Goal: Task Accomplishment & Management: Manage account settings

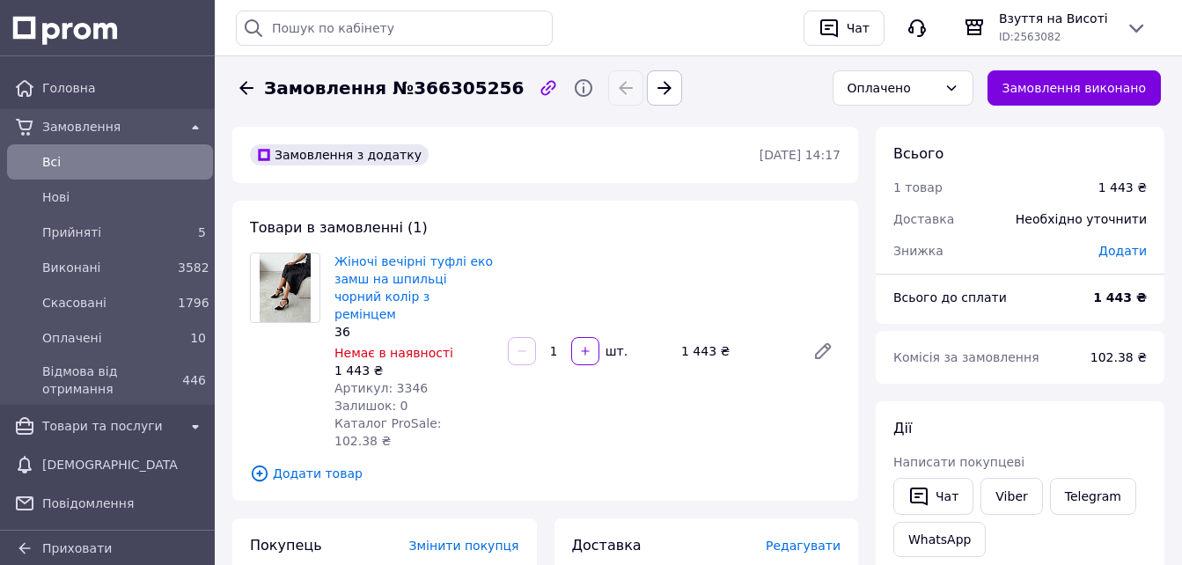
scroll to position [88, 0]
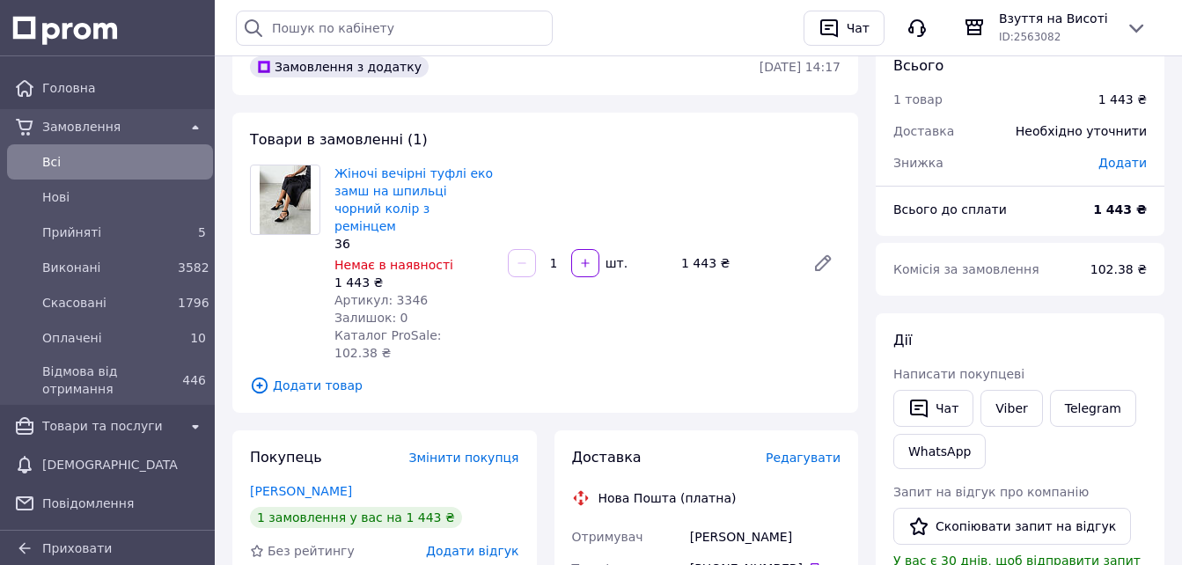
click at [116, 166] on span "Всi" at bounding box center [124, 162] width 164 height 18
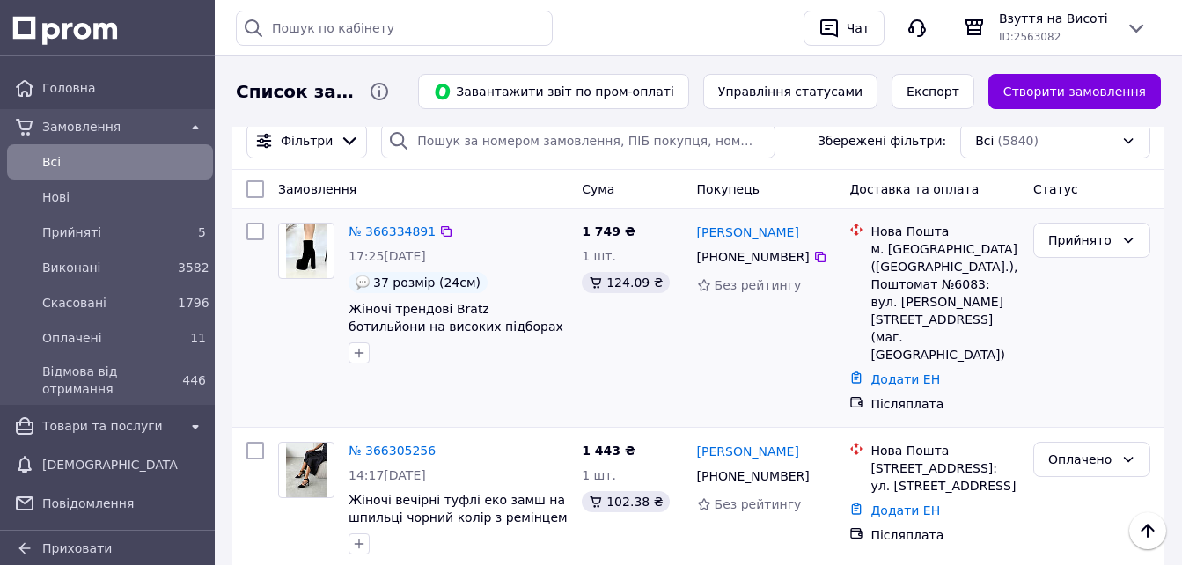
scroll to position [88, 0]
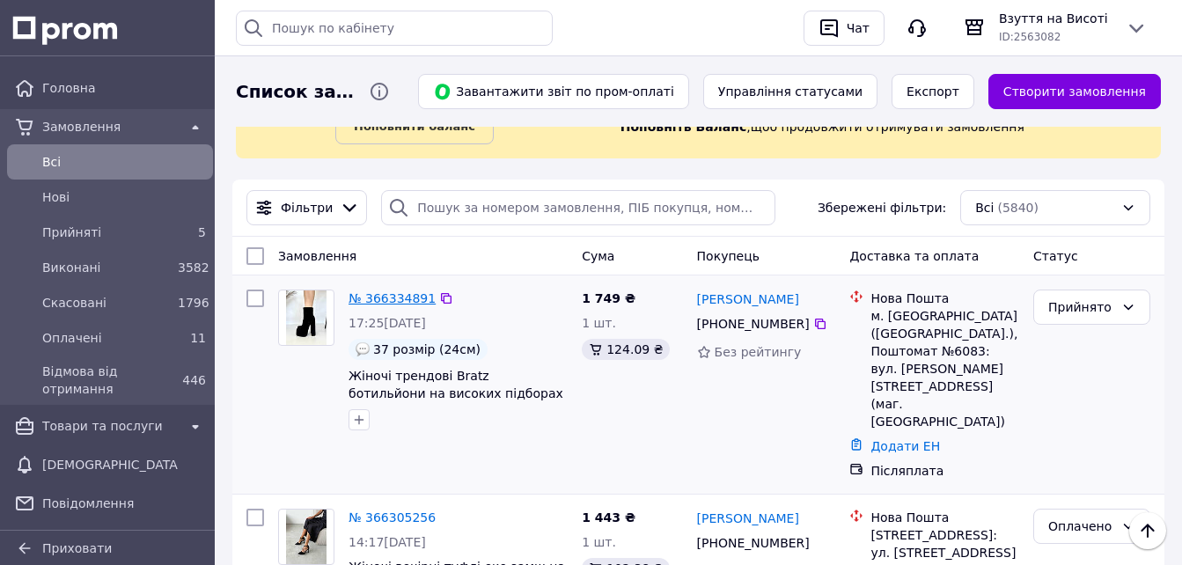
click at [408, 298] on link "№ 366334891" at bounding box center [392, 298] width 87 height 14
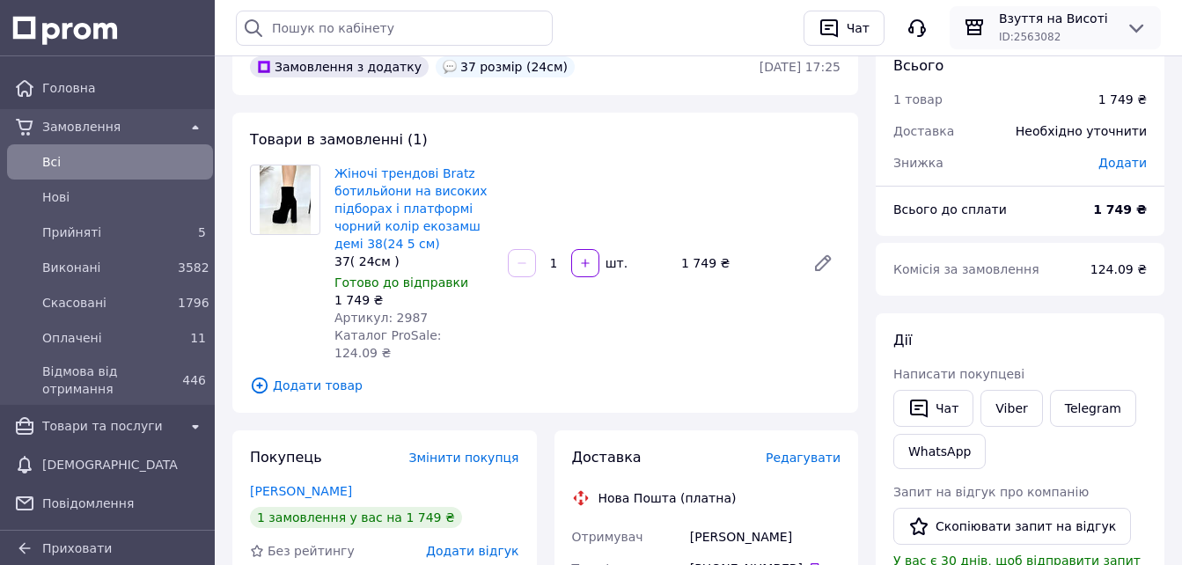
click at [1061, 42] on div "ID: 2563082" at bounding box center [1055, 36] width 113 height 18
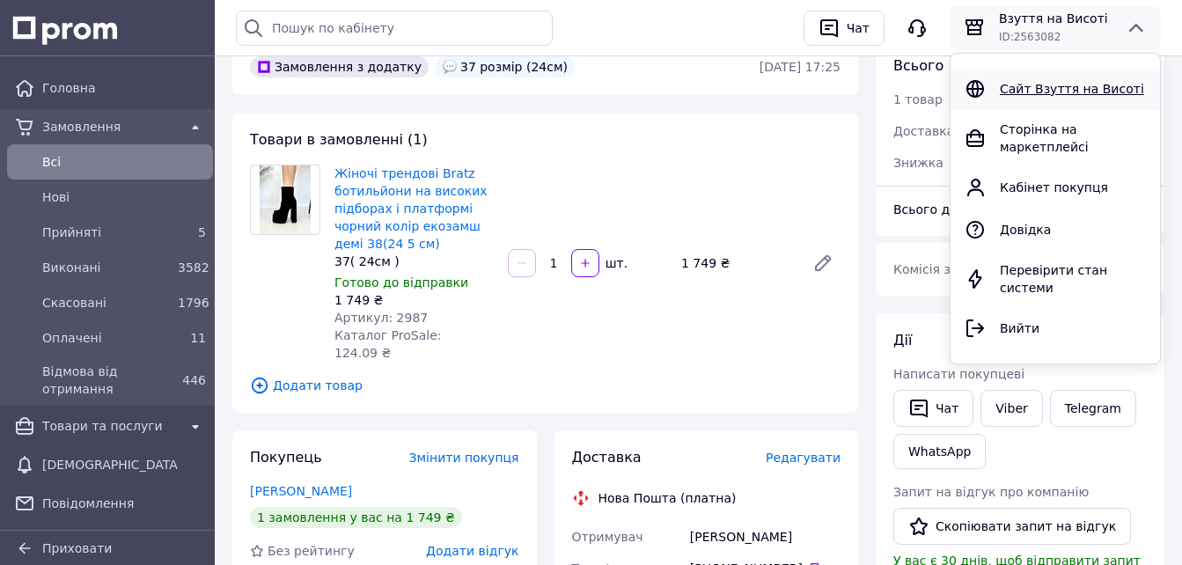
click at [1051, 87] on span "Сайт Взуття на Висоті" at bounding box center [1072, 89] width 144 height 14
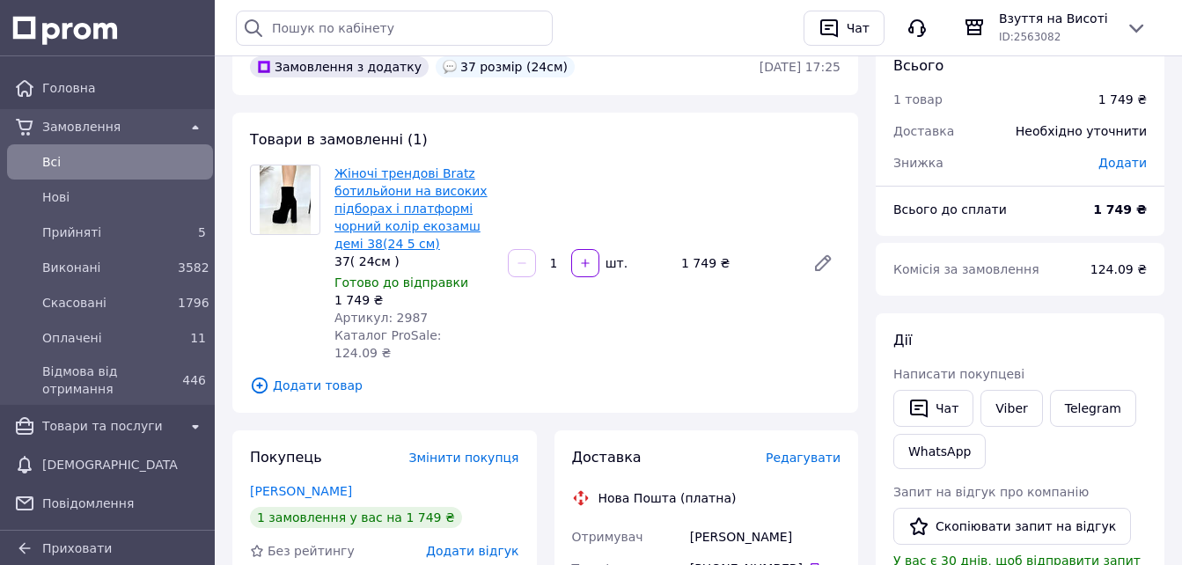
click at [376, 203] on link "Жіночі трендові Bratz ботильйони на високих підборах і платформі чорний колір е…" at bounding box center [410, 208] width 153 height 85
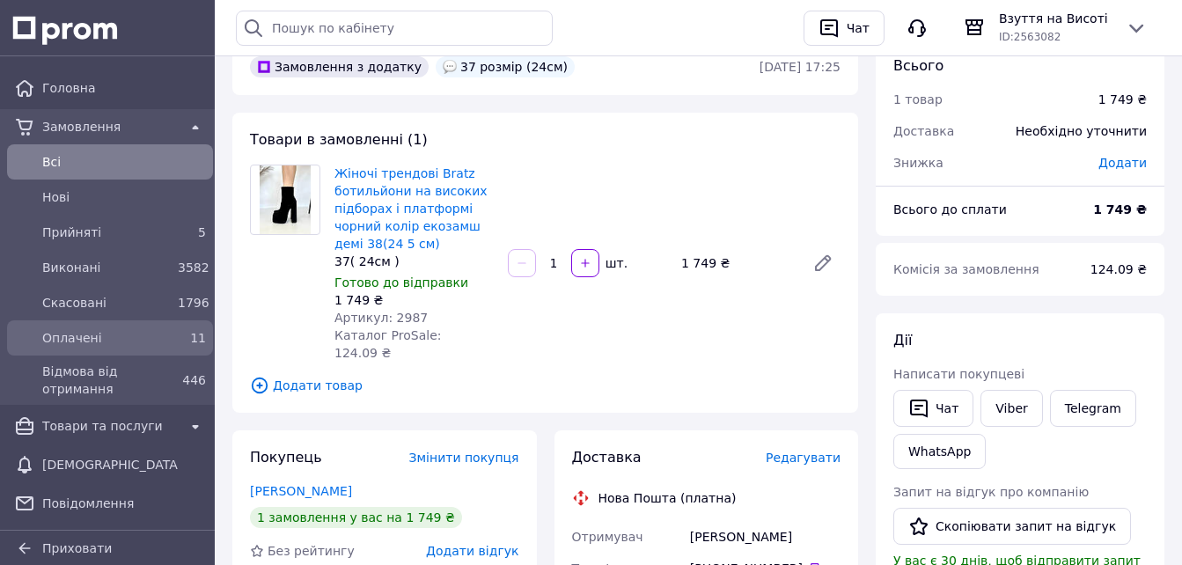
click at [116, 325] on div "Оплачені 11" at bounding box center [110, 338] width 199 height 28
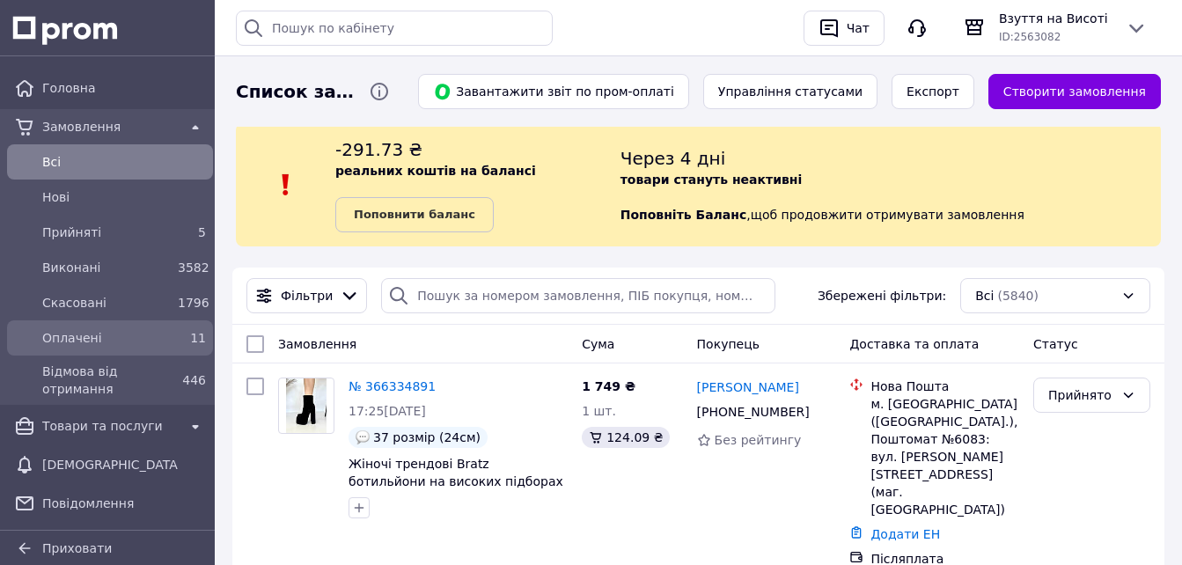
click at [116, 325] on div "Оплачені 11" at bounding box center [110, 338] width 199 height 28
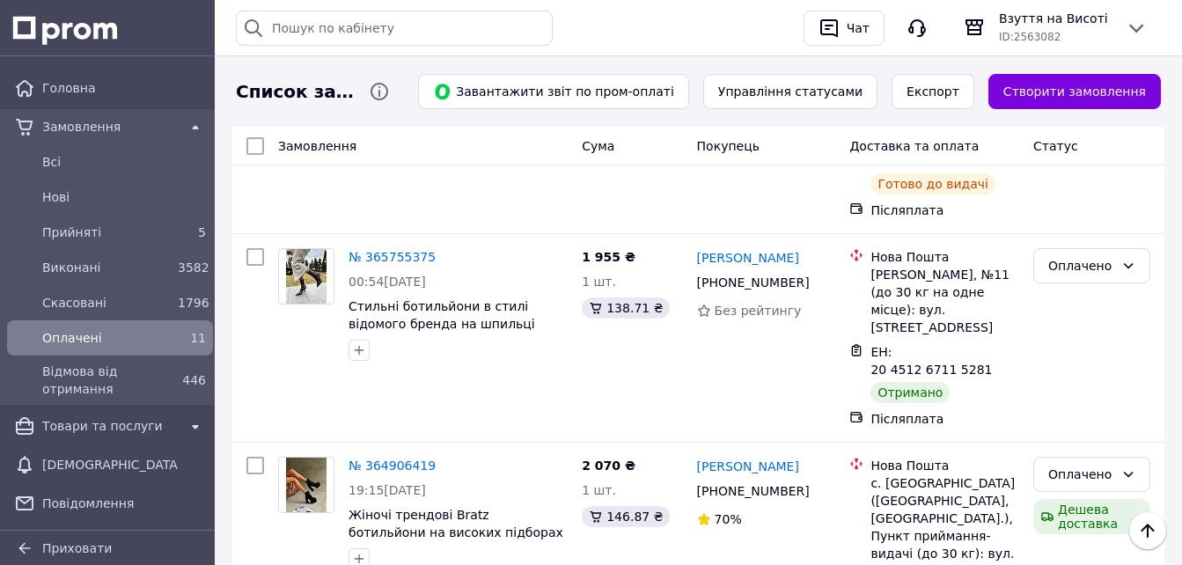
scroll to position [1320, 0]
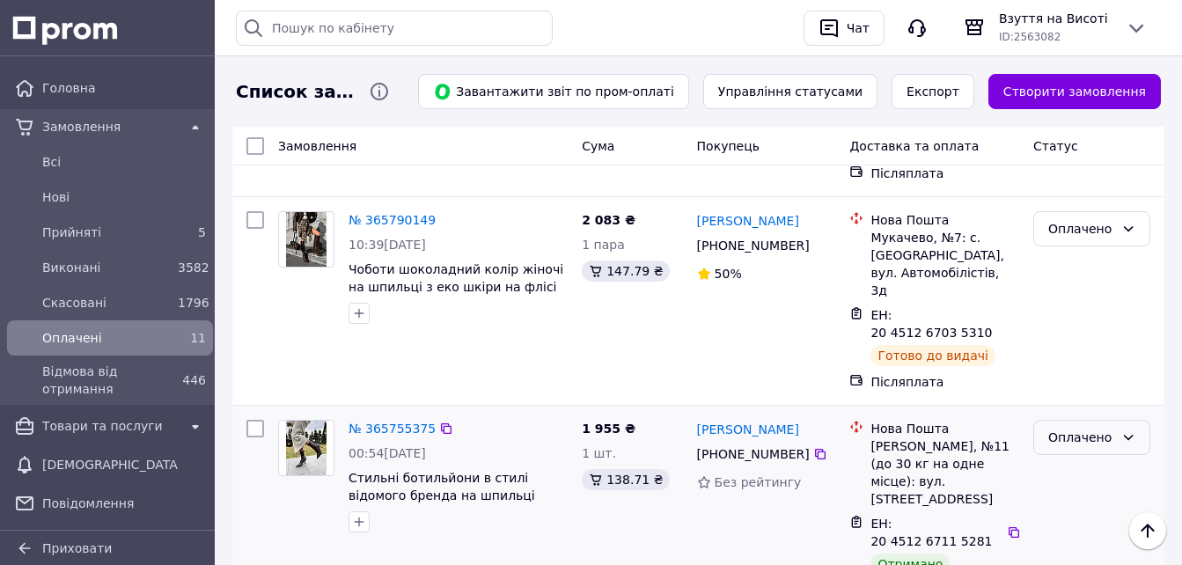
click at [1113, 428] on div "Оплачено" at bounding box center [1081, 437] width 66 height 19
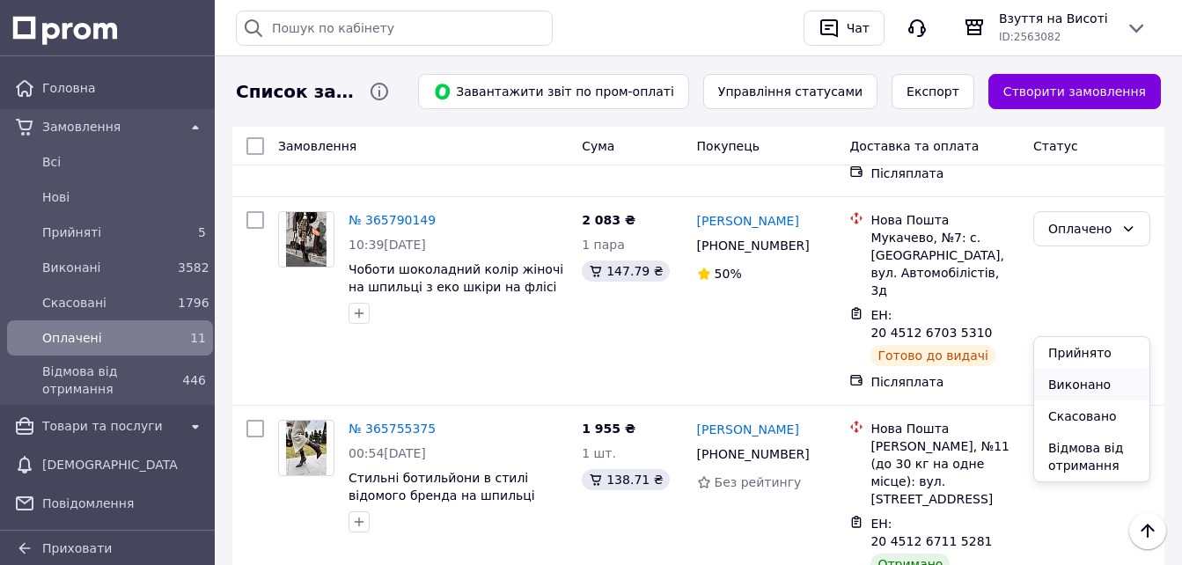
click at [1086, 381] on li "Виконано" at bounding box center [1091, 385] width 115 height 32
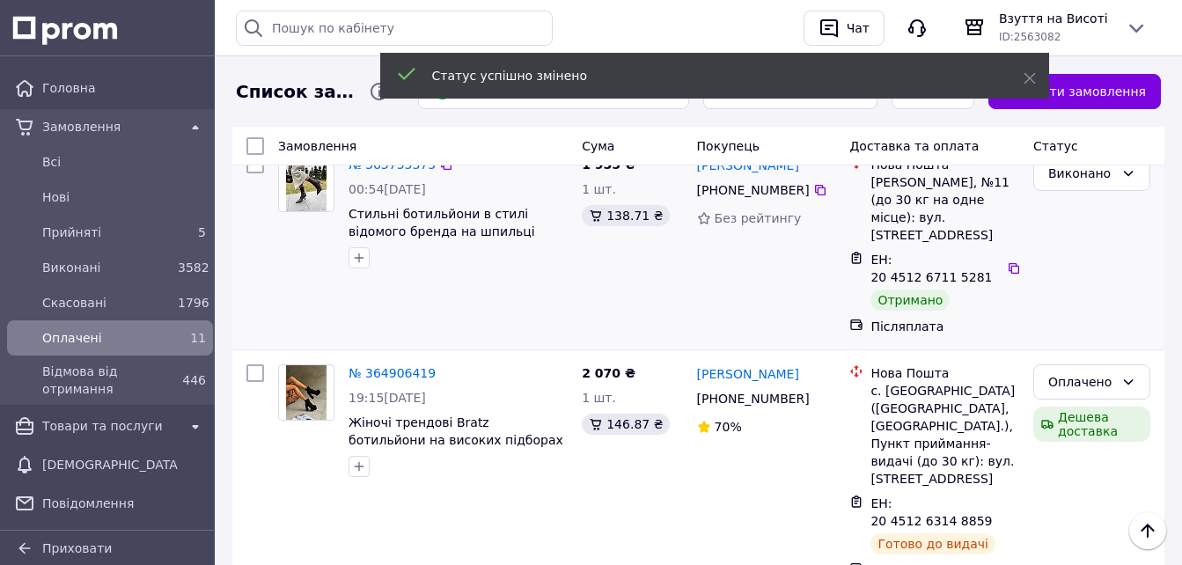
scroll to position [1837, 0]
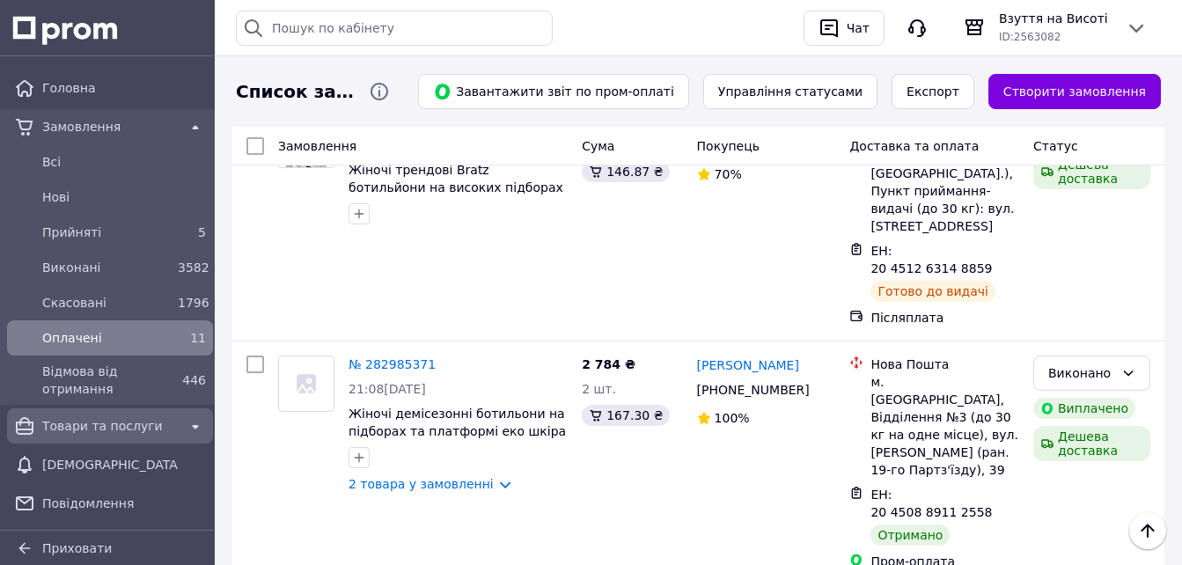
click at [69, 424] on span "Товари та послуги" at bounding box center [110, 426] width 136 height 18
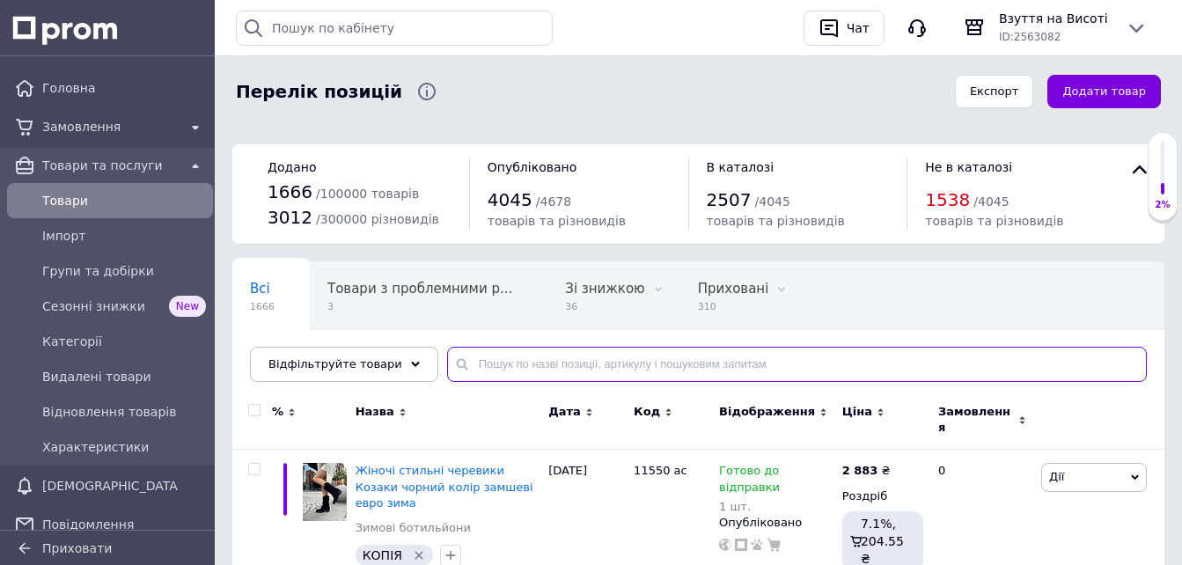
click at [479, 367] on input "text" at bounding box center [797, 364] width 700 height 35
type input "2987"
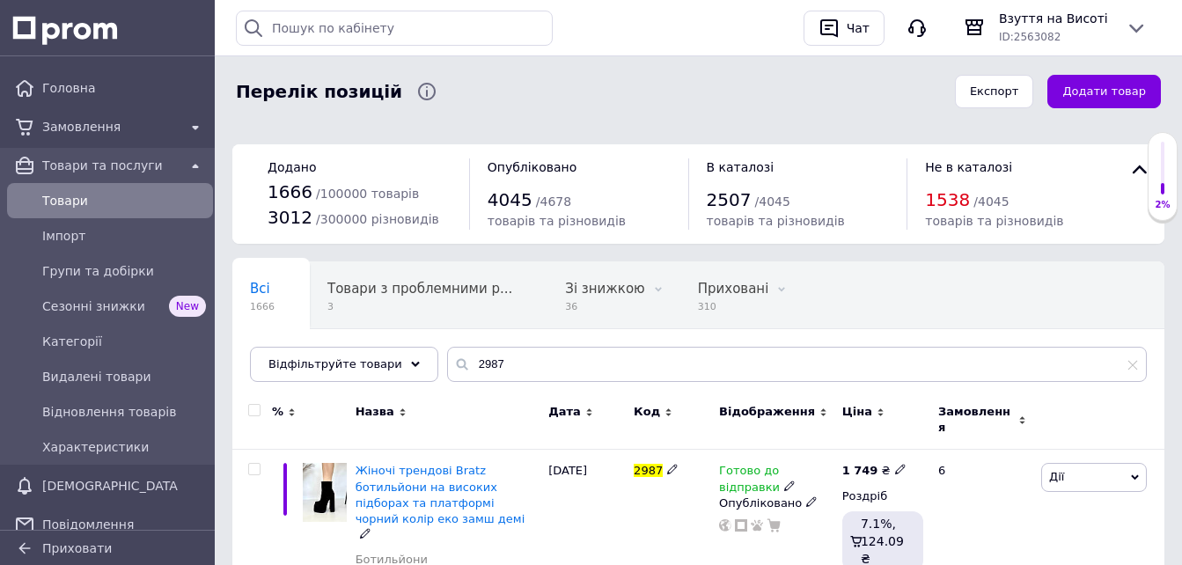
drag, startPoint x: 459, startPoint y: 473, endPoint x: 718, endPoint y: 370, distance: 278.5
click at [459, 474] on span "Жіночі трендові Bratz ботильйони на високих підборах та платформі чорний колір …" at bounding box center [441, 495] width 170 height 62
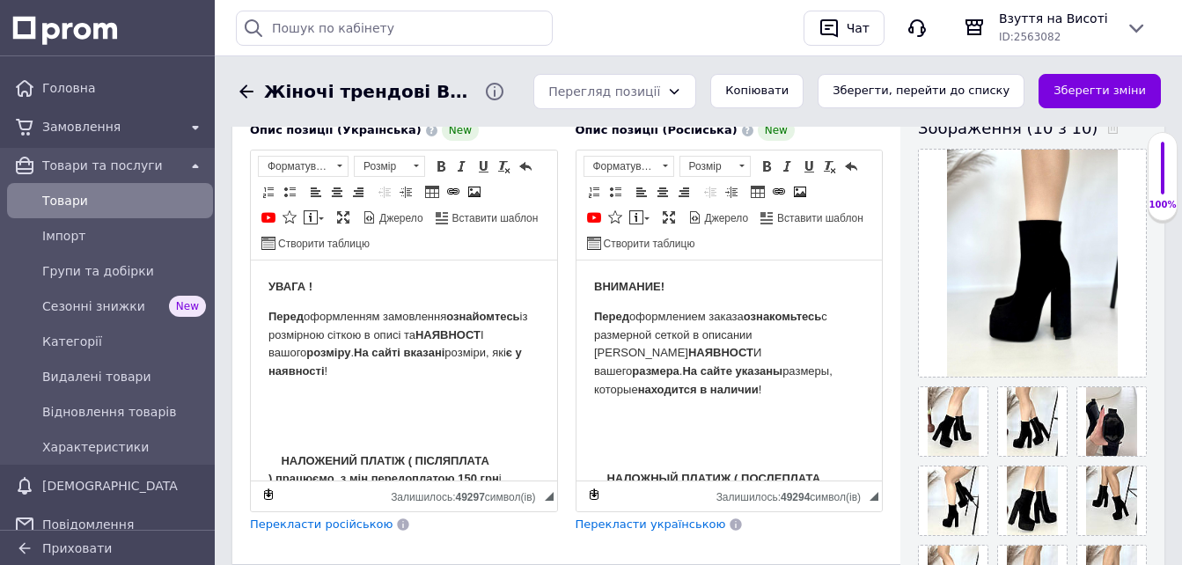
scroll to position [440, 0]
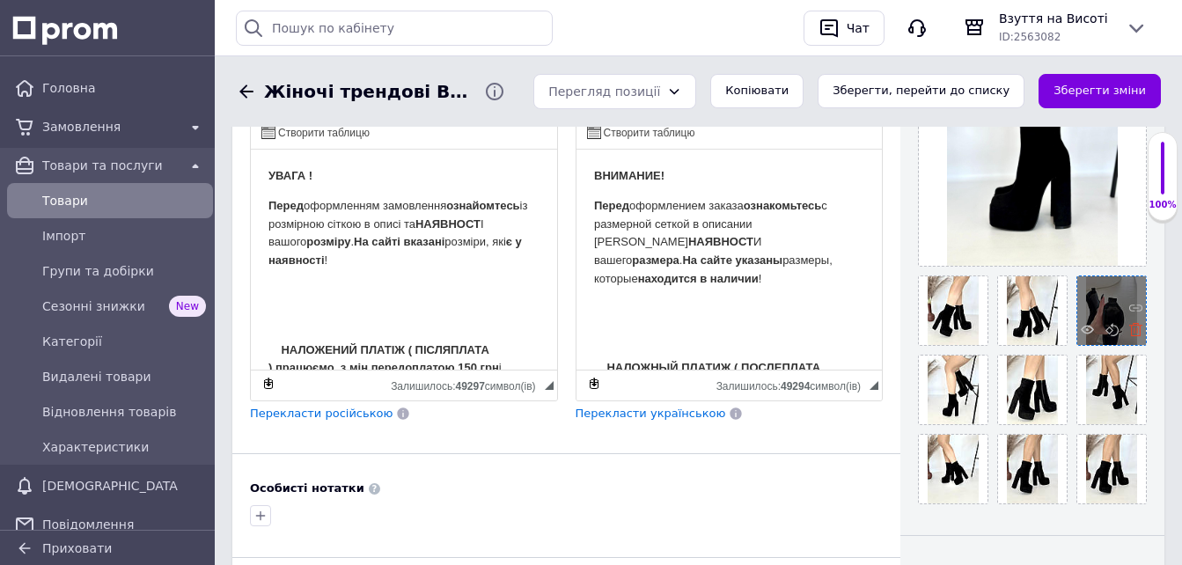
click at [1132, 331] on use at bounding box center [1135, 329] width 13 height 13
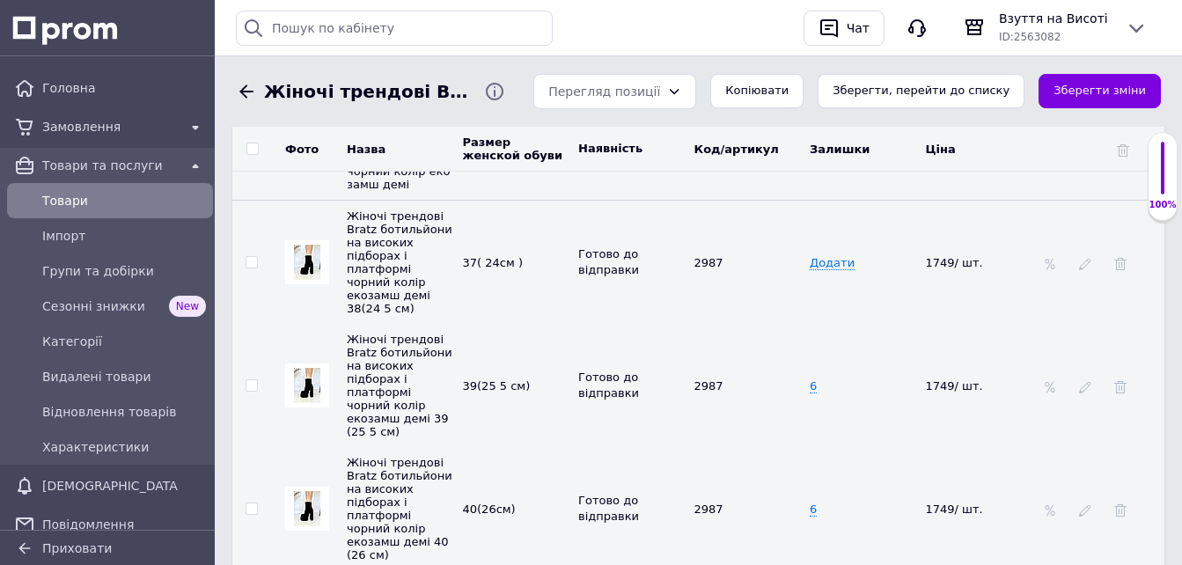
scroll to position [3169, 0]
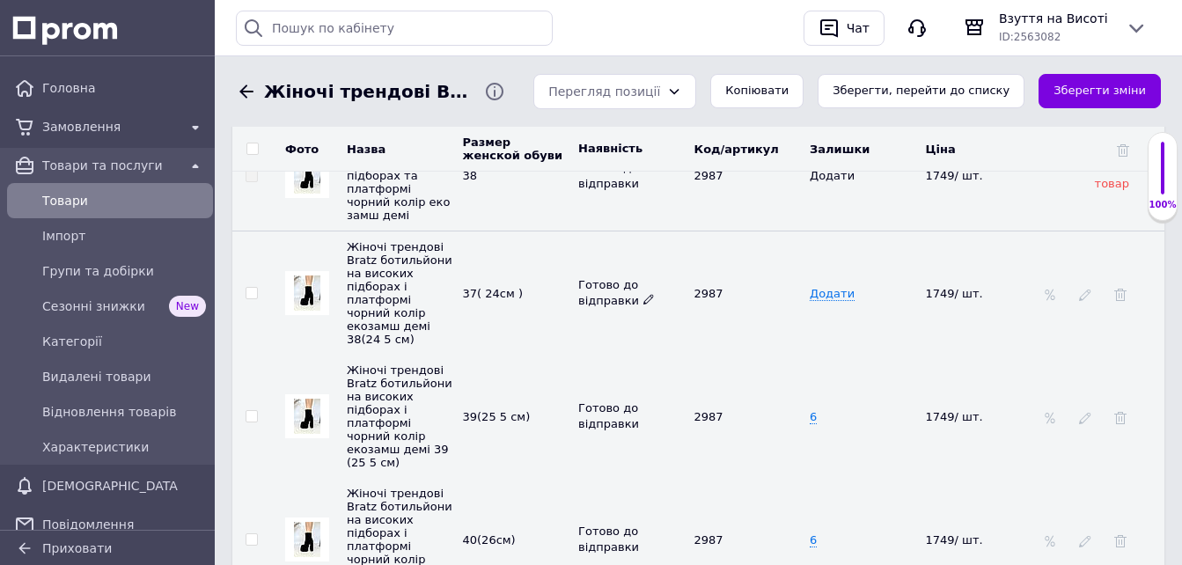
click at [644, 294] on icon at bounding box center [648, 299] width 11 height 11
click at [608, 365] on li "Немає в наявності" at bounding box center [628, 376] width 114 height 40
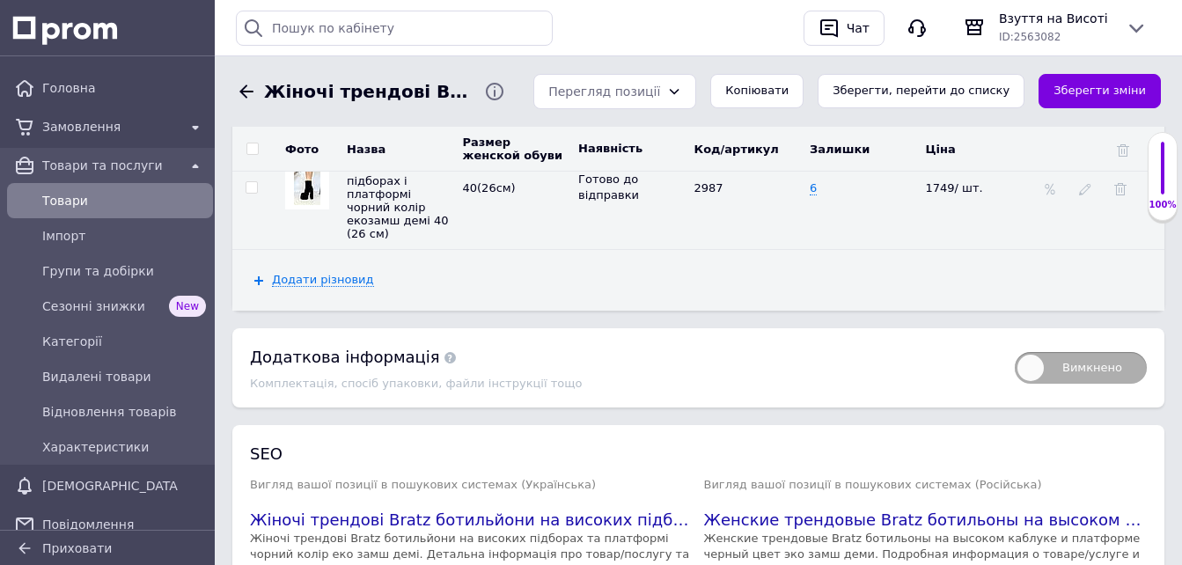
scroll to position [3700, 0]
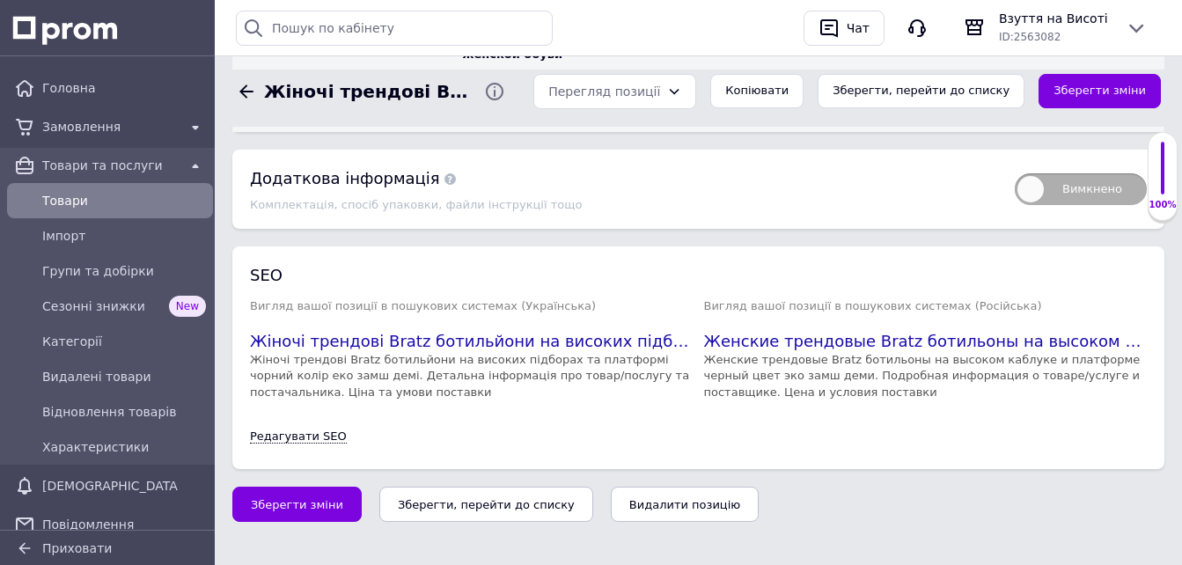
click at [412, 498] on icon "Зберегти, перейти до списку" at bounding box center [486, 504] width 177 height 13
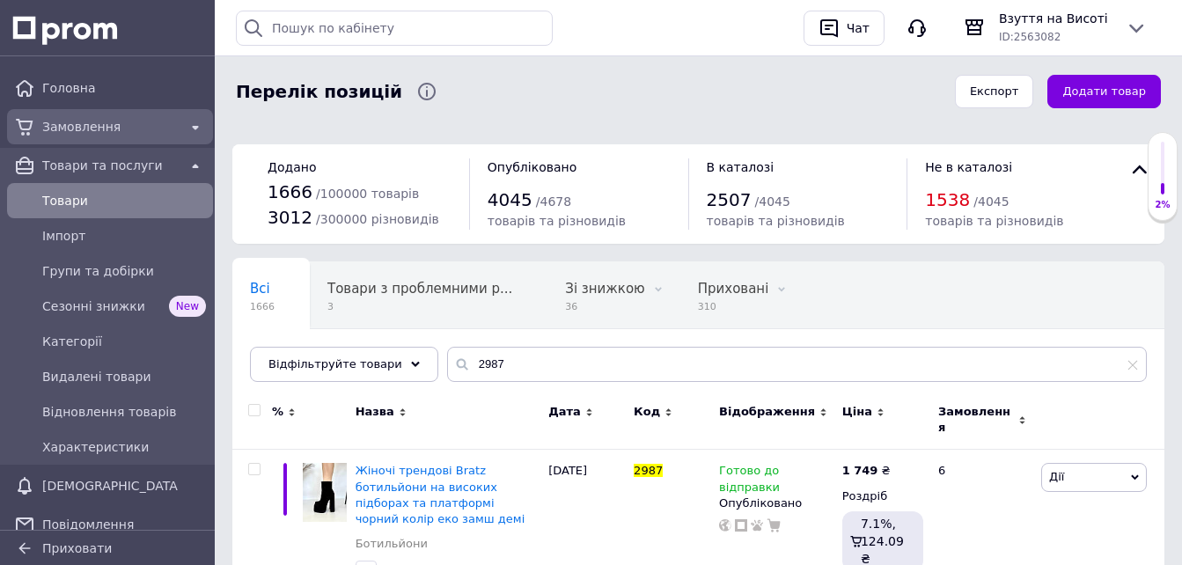
click at [62, 131] on span "Замовлення" at bounding box center [110, 127] width 136 height 18
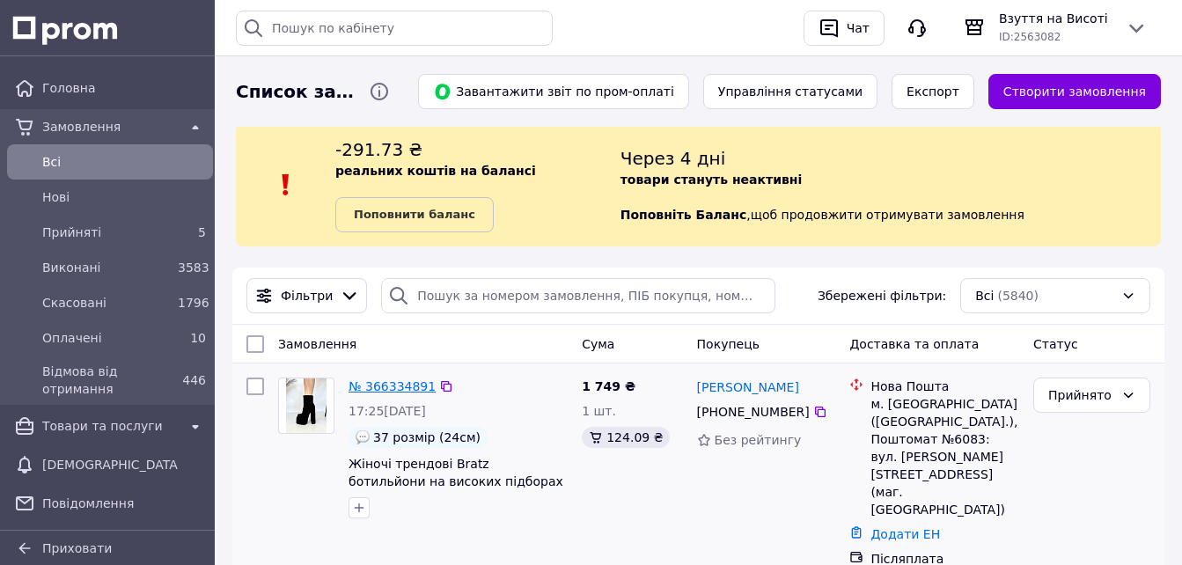
click at [402, 386] on link "№ 366334891" at bounding box center [392, 386] width 87 height 14
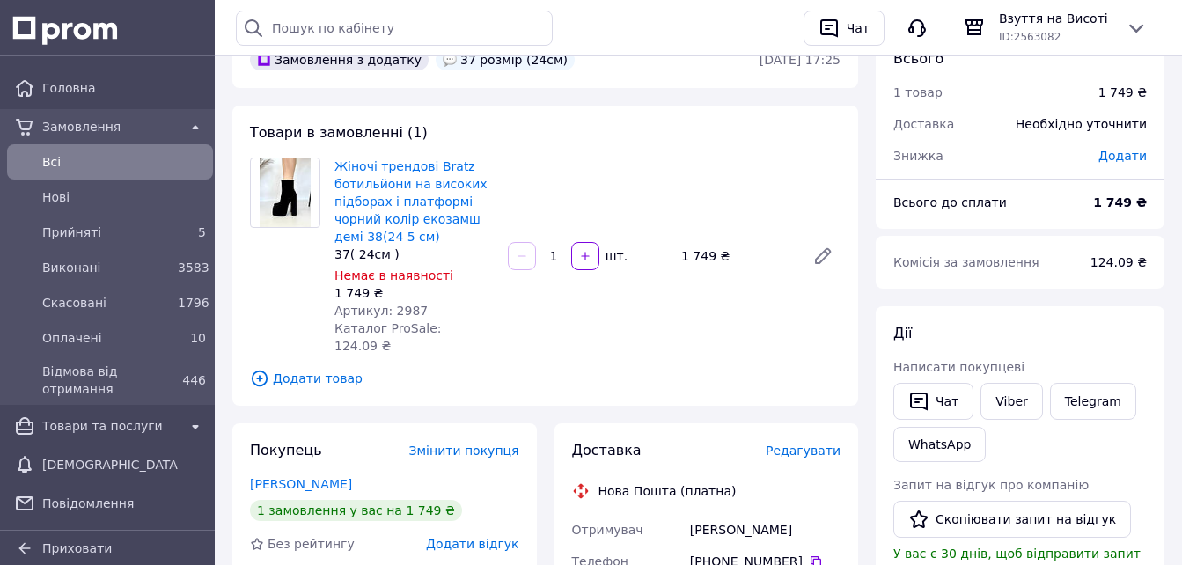
scroll to position [264, 0]
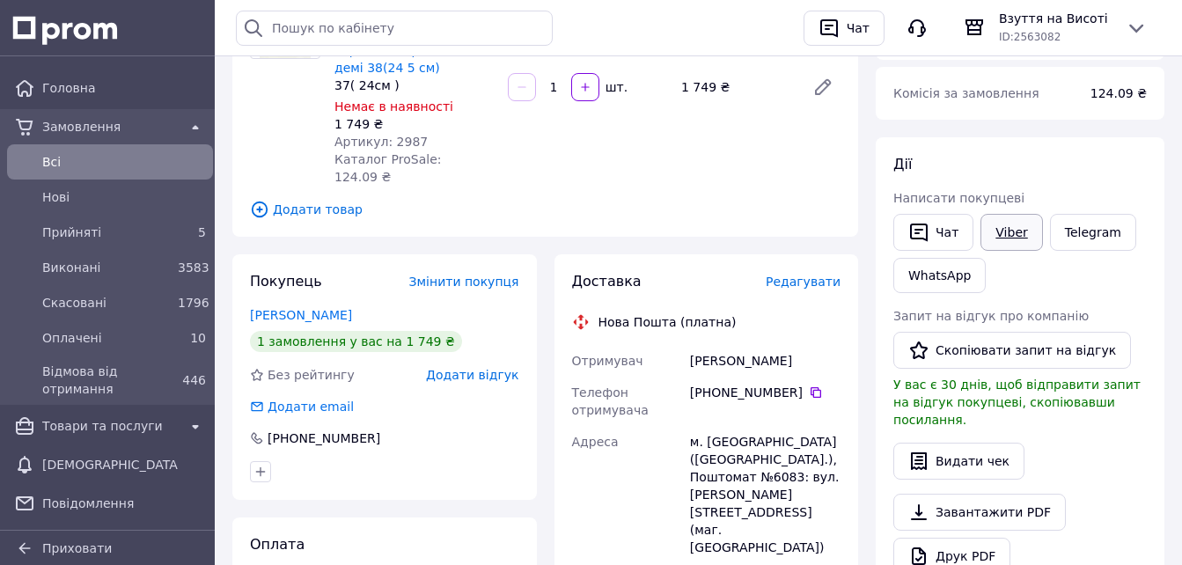
click at [1028, 236] on link "Viber" at bounding box center [1012, 232] width 62 height 37
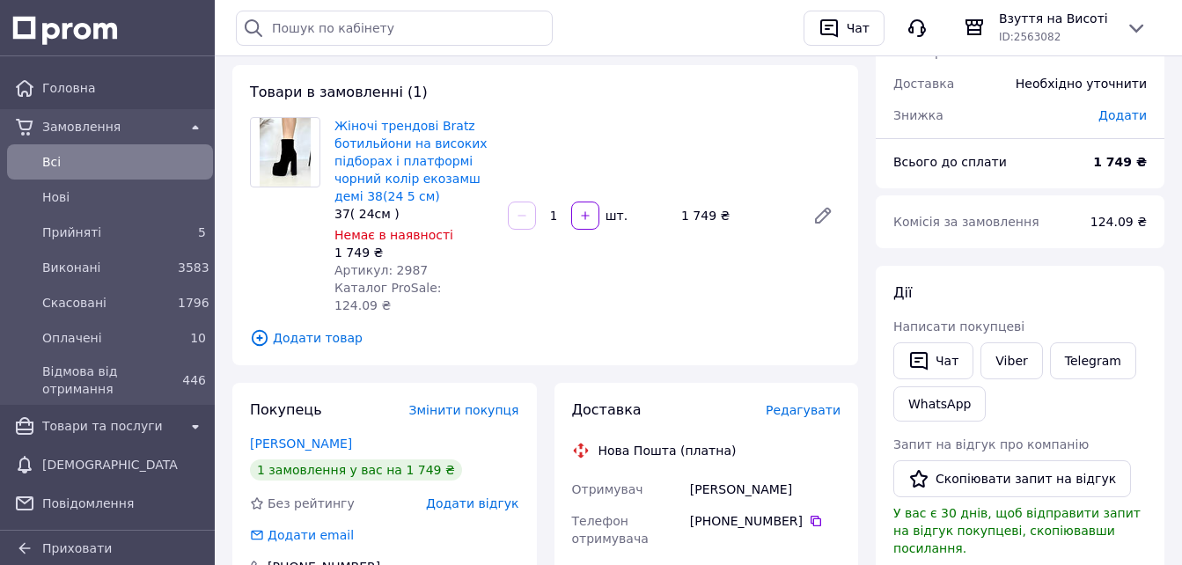
scroll to position [0, 0]
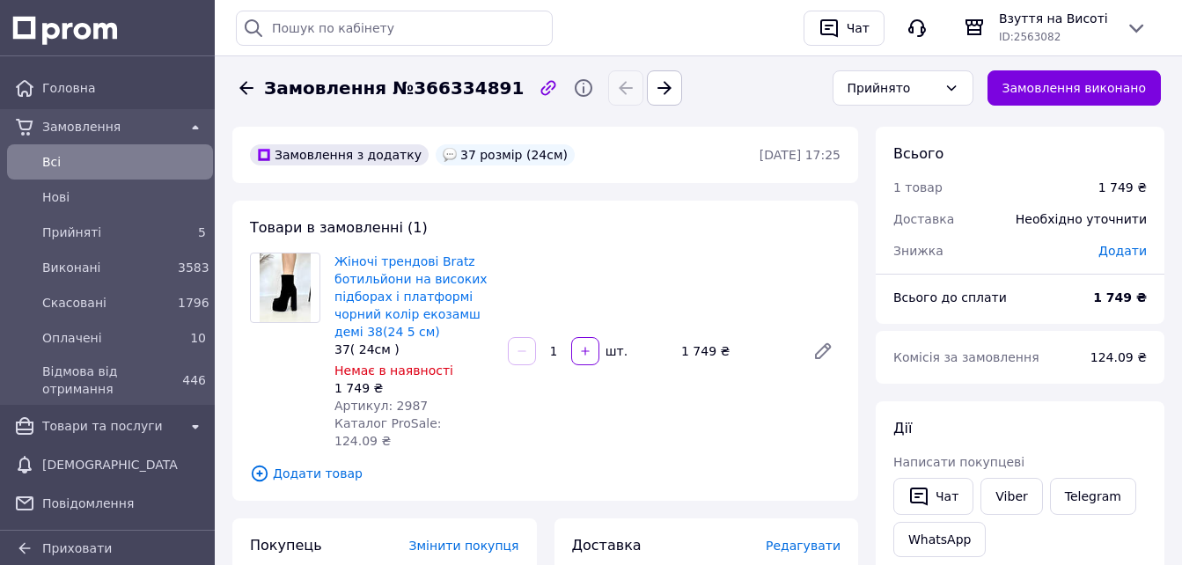
click at [72, 153] on span "Всi" at bounding box center [124, 162] width 164 height 18
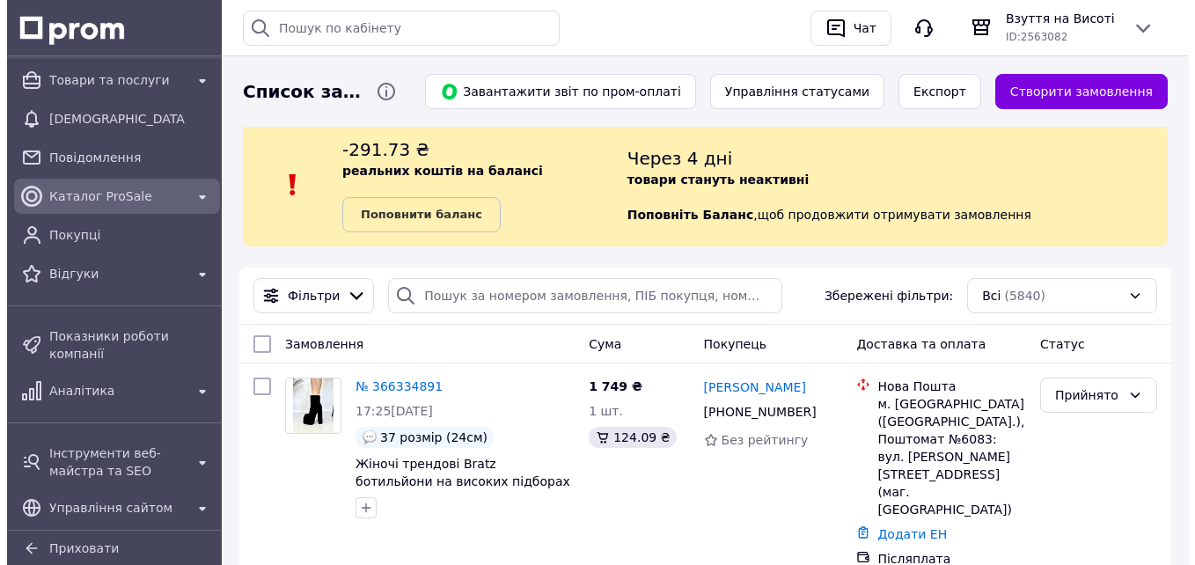
scroll to position [352, 0]
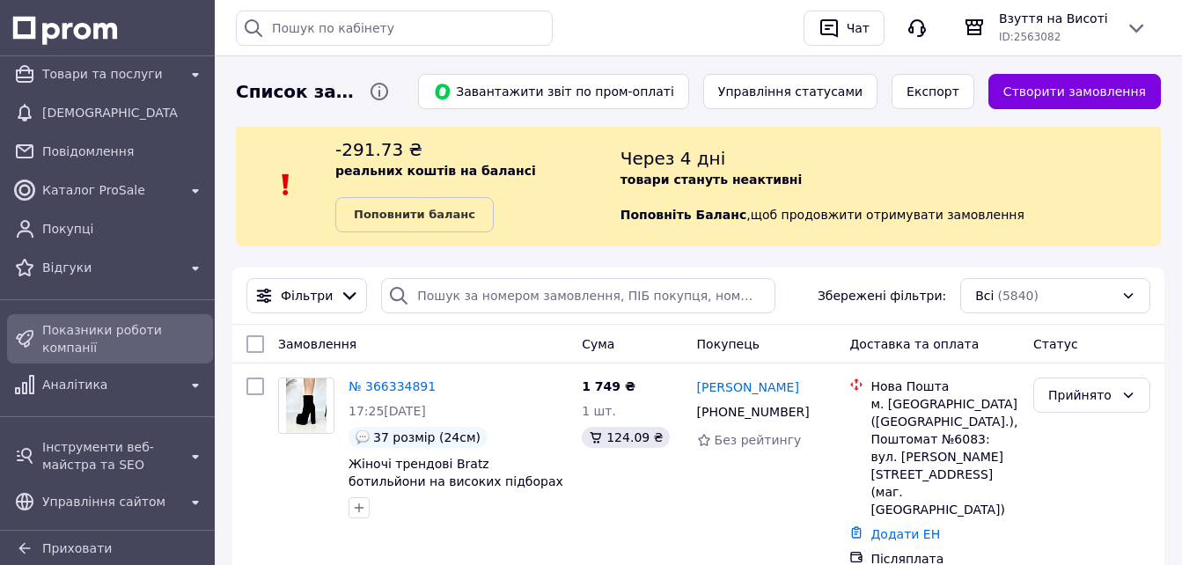
click at [54, 326] on span "Показники роботи компанії" at bounding box center [124, 338] width 164 height 35
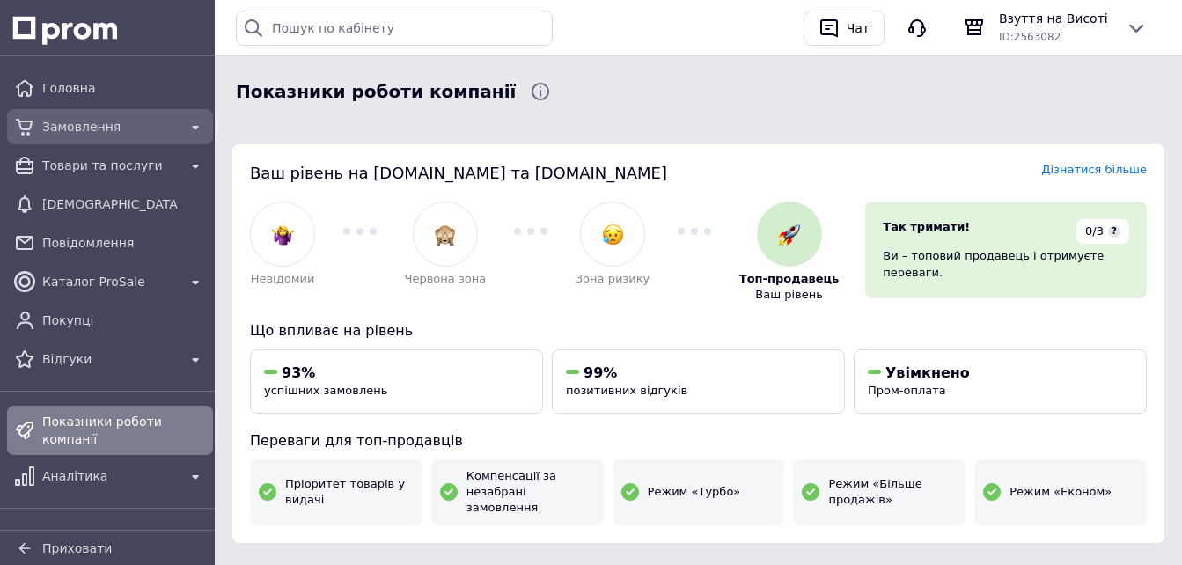
click at [92, 122] on span "Замовлення" at bounding box center [110, 127] width 136 height 18
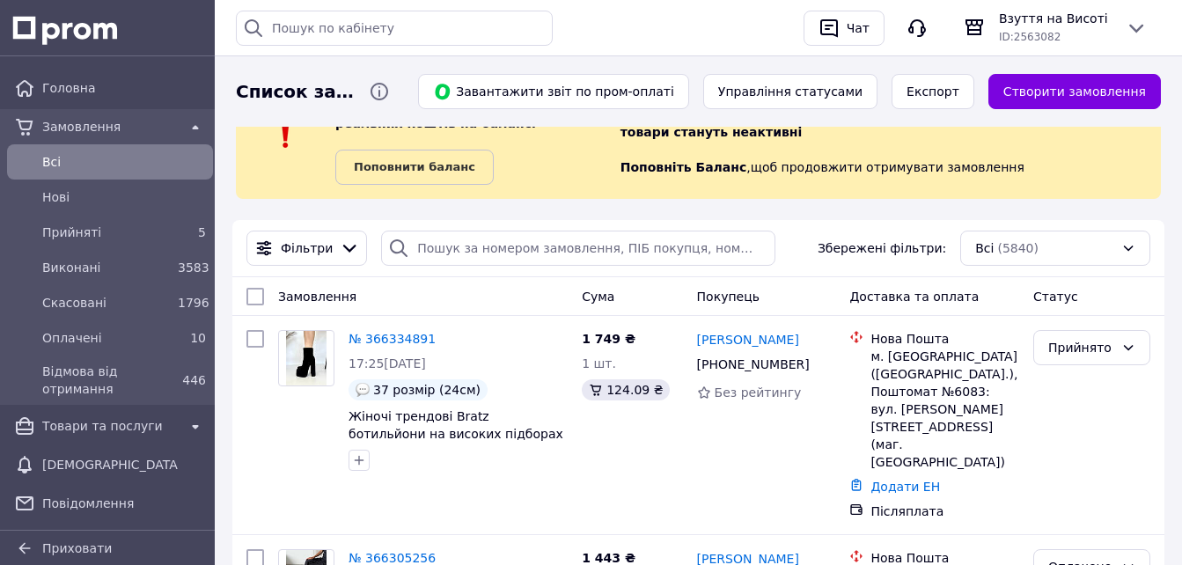
scroll to position [88, 0]
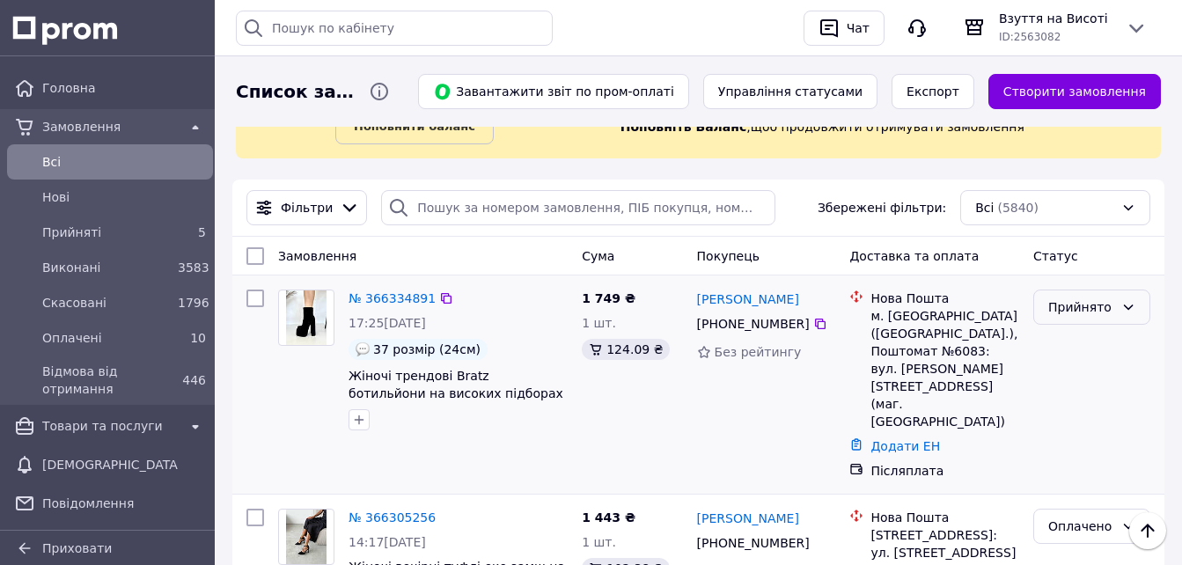
click at [1113, 303] on div "Прийнято" at bounding box center [1091, 307] width 117 height 35
click at [1078, 405] on li "Оплачено" at bounding box center [1091, 409] width 115 height 32
click at [403, 297] on link "№ 366334891" at bounding box center [392, 298] width 87 height 14
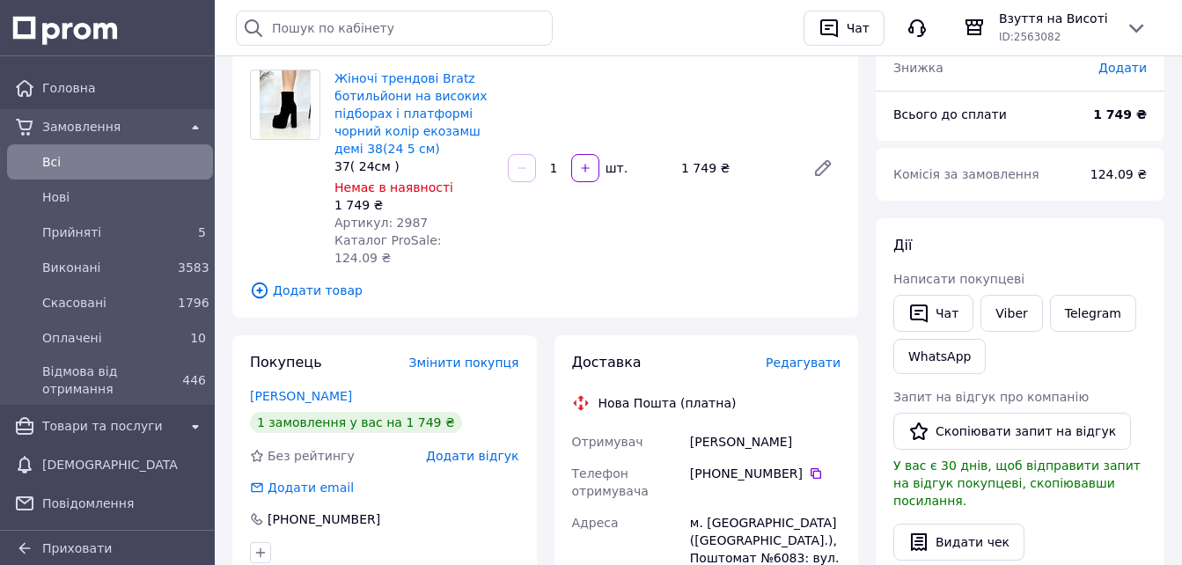
scroll to position [352, 0]
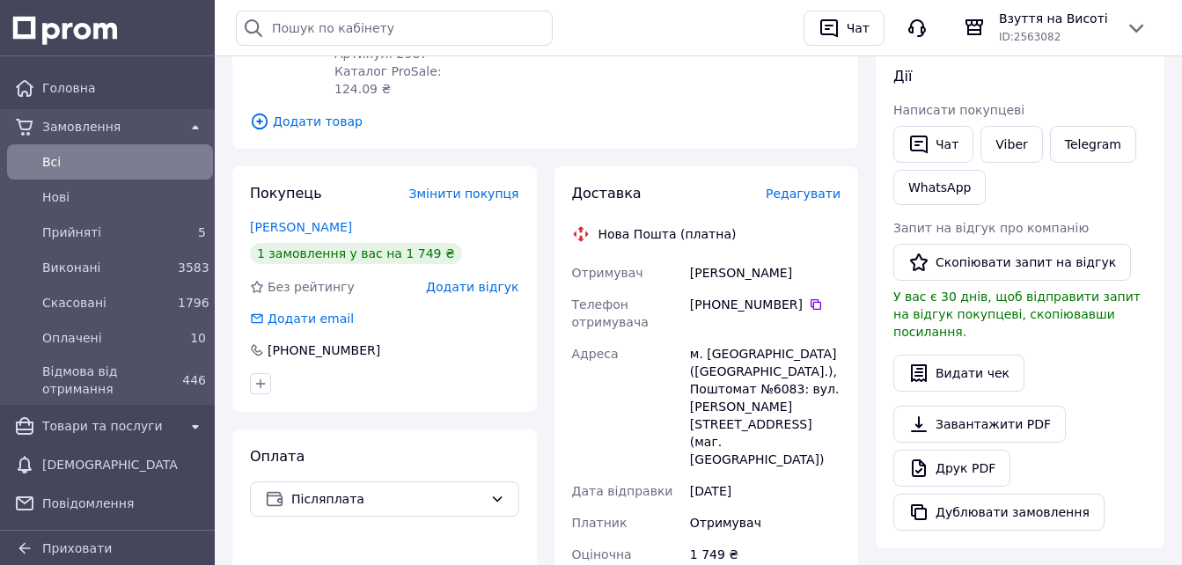
drag, startPoint x: 724, startPoint y: 248, endPoint x: 687, endPoint y: 255, distance: 37.6
click at [687, 257] on div "[PERSON_NAME]" at bounding box center [766, 273] width 158 height 32
copy div "[PERSON_NAME]"
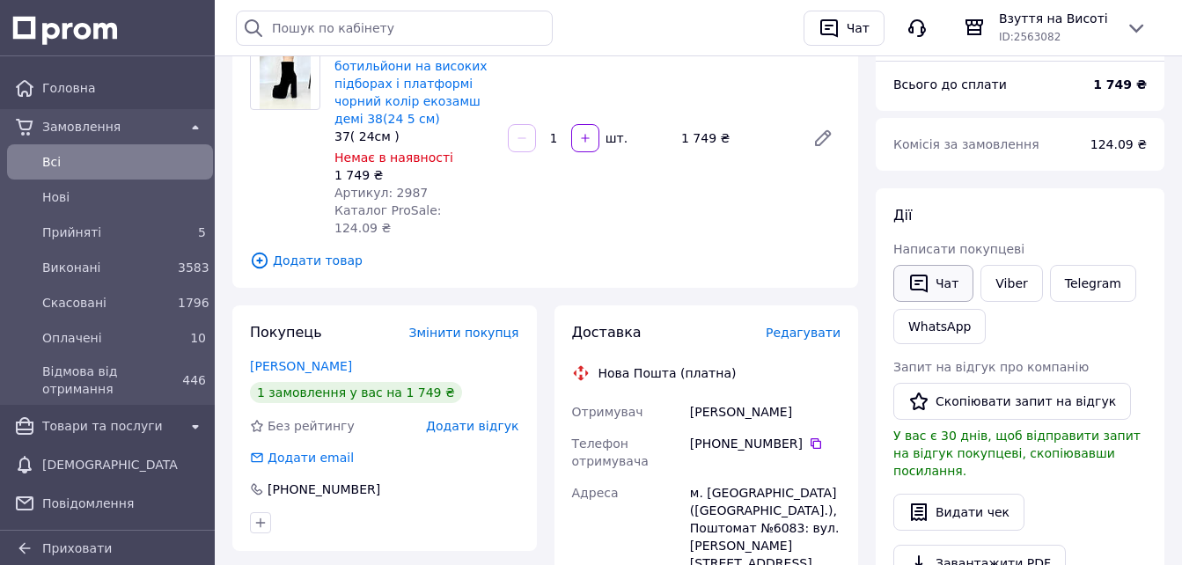
scroll to position [0, 0]
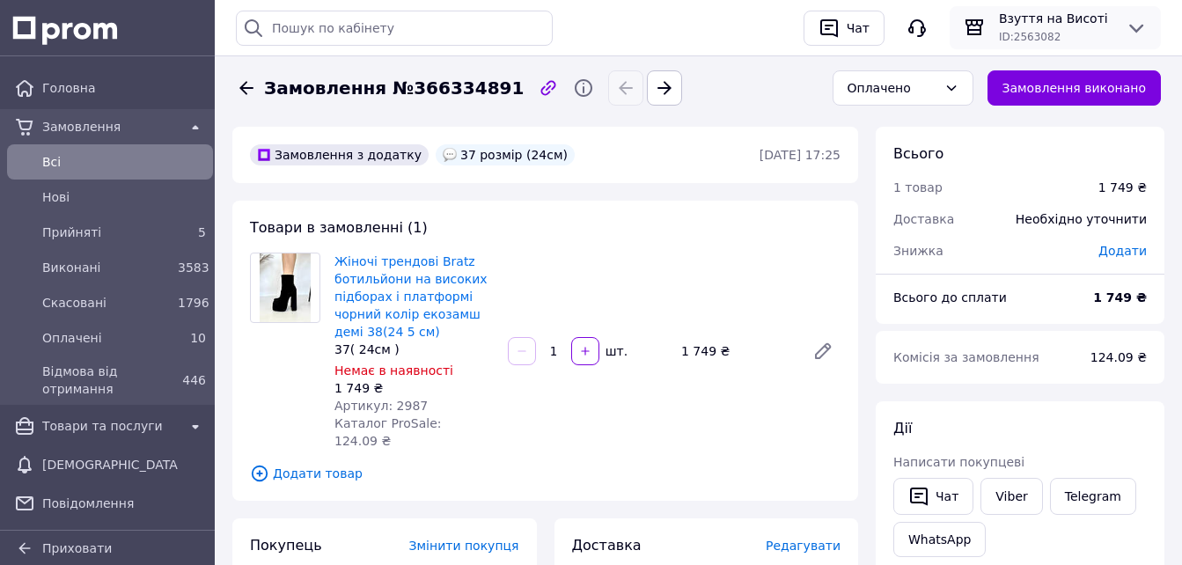
click at [1051, 22] on span "Взуття на Висоті" at bounding box center [1055, 19] width 113 height 18
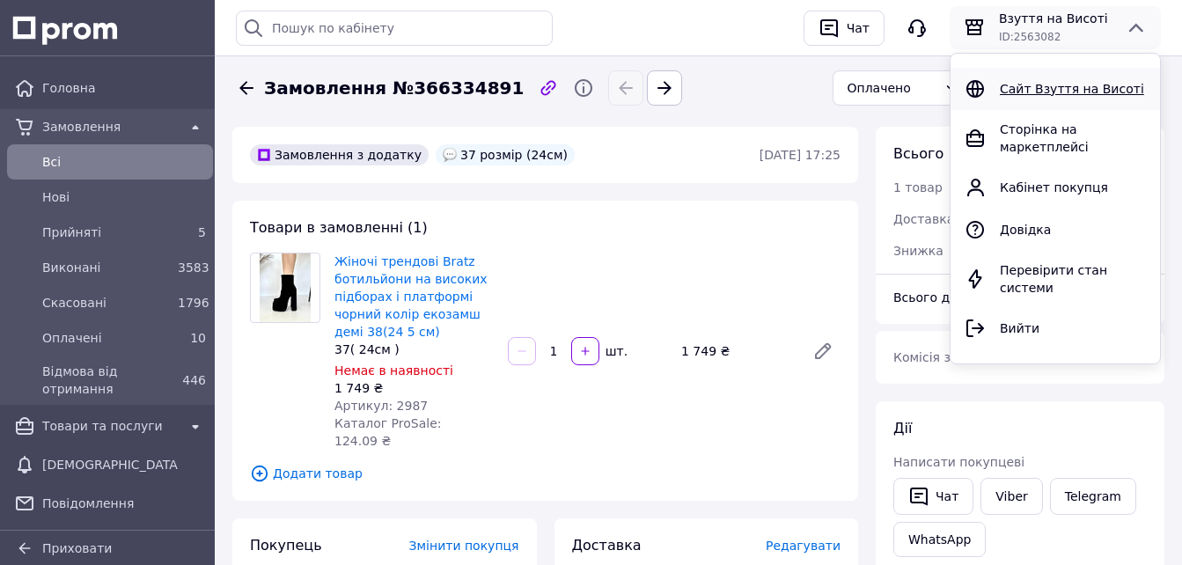
click at [1038, 85] on span "Сайт Взуття на Висоті" at bounding box center [1072, 89] width 144 height 14
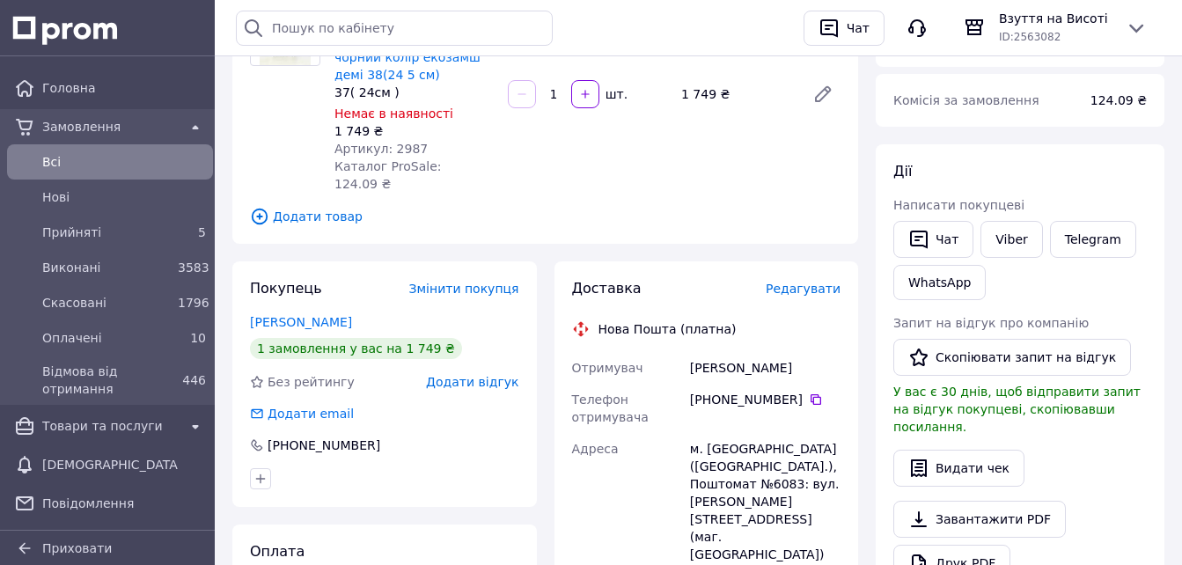
scroll to position [264, 0]
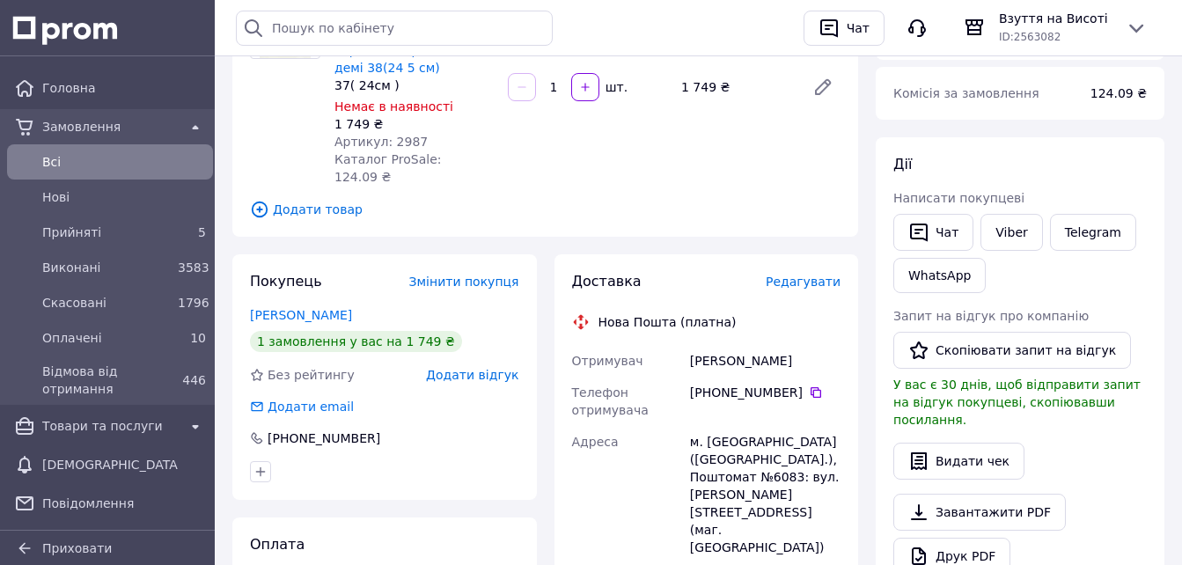
drag, startPoint x: 810, startPoint y: 346, endPoint x: 684, endPoint y: 342, distance: 125.9
click at [684, 345] on div "Отримувач [PERSON_NAME] Телефон отримувача [PHONE_NUMBER]   Адреса м. [GEOGRAPH…" at bounding box center [707, 575] width 276 height 461
drag, startPoint x: 684, startPoint y: 342, endPoint x: 712, endPoint y: 334, distance: 29.5
copy div "Отримувач [PERSON_NAME]"
click at [811, 387] on icon at bounding box center [816, 392] width 11 height 11
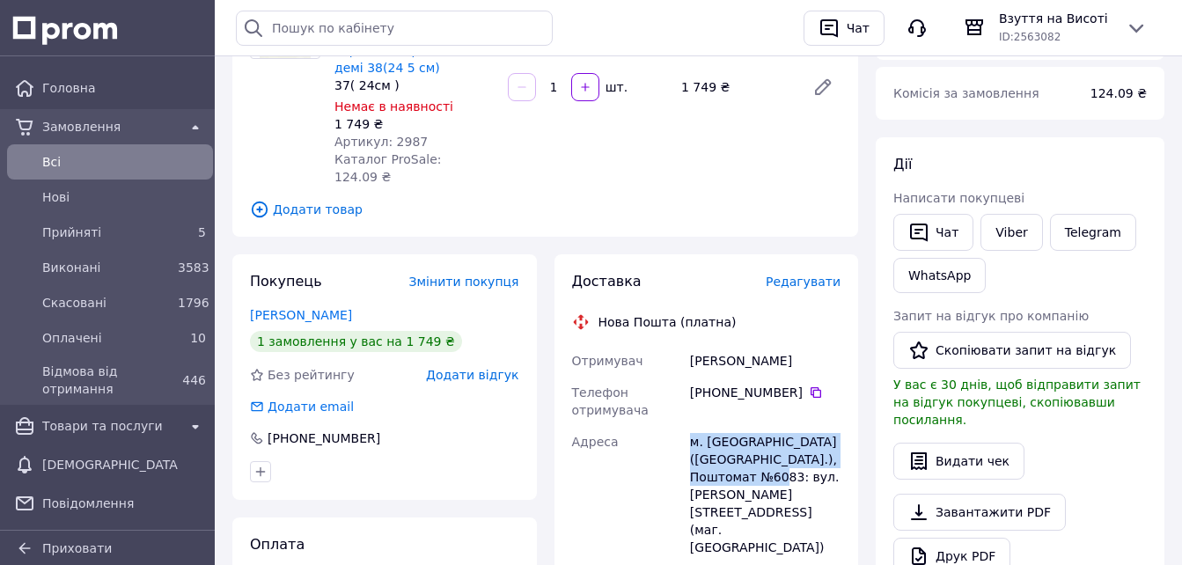
drag, startPoint x: 790, startPoint y: 457, endPoint x: 672, endPoint y: 423, distance: 122.8
click at [672, 423] on div "Отримувач [PERSON_NAME] Телефон отримувача [PHONE_NUMBER]   Адреса м. [GEOGRAPH…" at bounding box center [707, 575] width 276 height 461
drag, startPoint x: 672, startPoint y: 423, endPoint x: 707, endPoint y: 425, distance: 34.4
copy div "Адреса [PERSON_NAME]. [GEOGRAPHIC_DATA] ([GEOGRAPHIC_DATA].), Поштомат №6083"
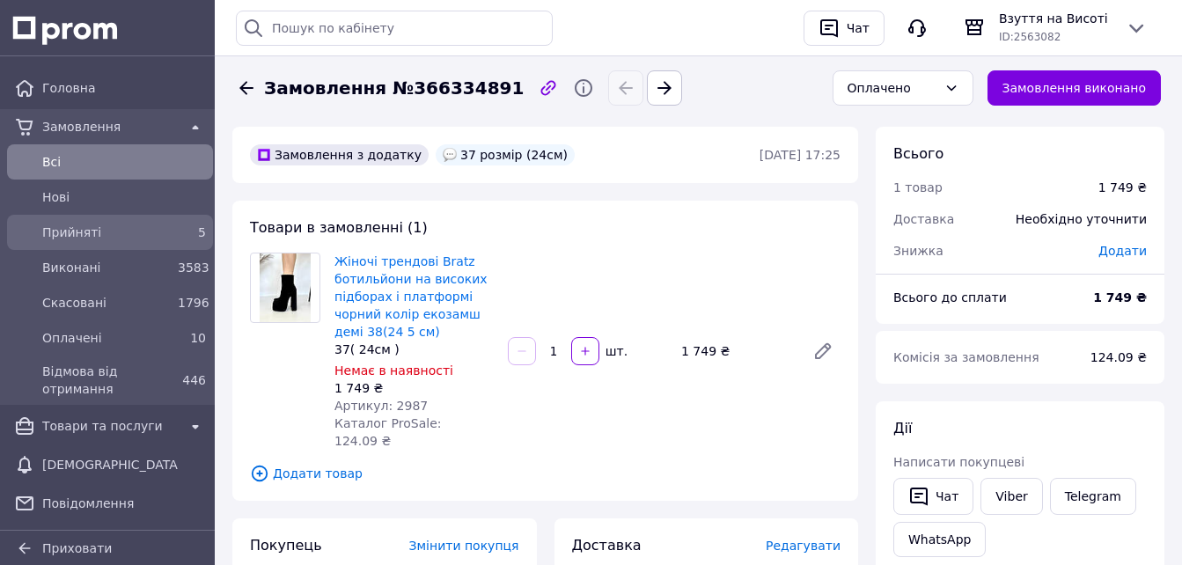
click at [93, 218] on div "Прийняті 5" at bounding box center [110, 232] width 199 height 28
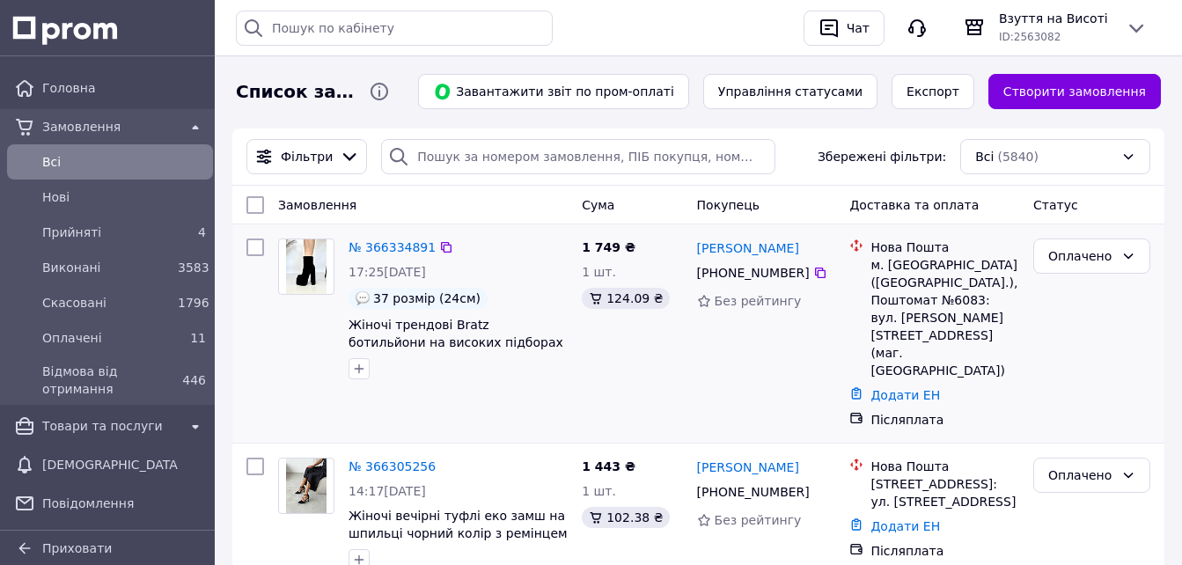
scroll to position [440, 0]
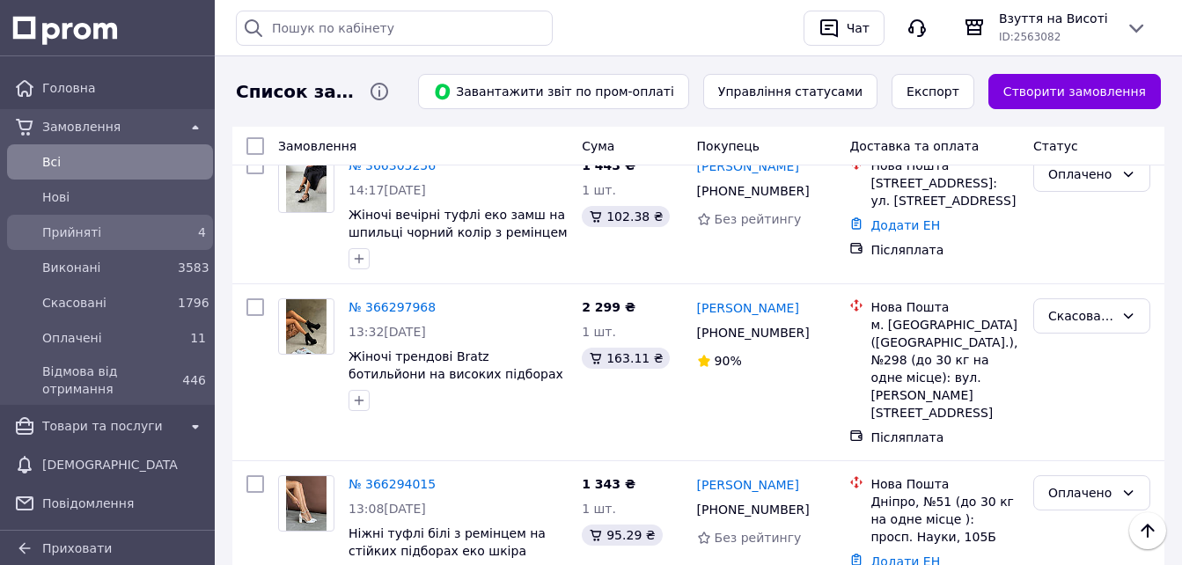
click at [151, 231] on span "Прийняті" at bounding box center [106, 233] width 129 height 18
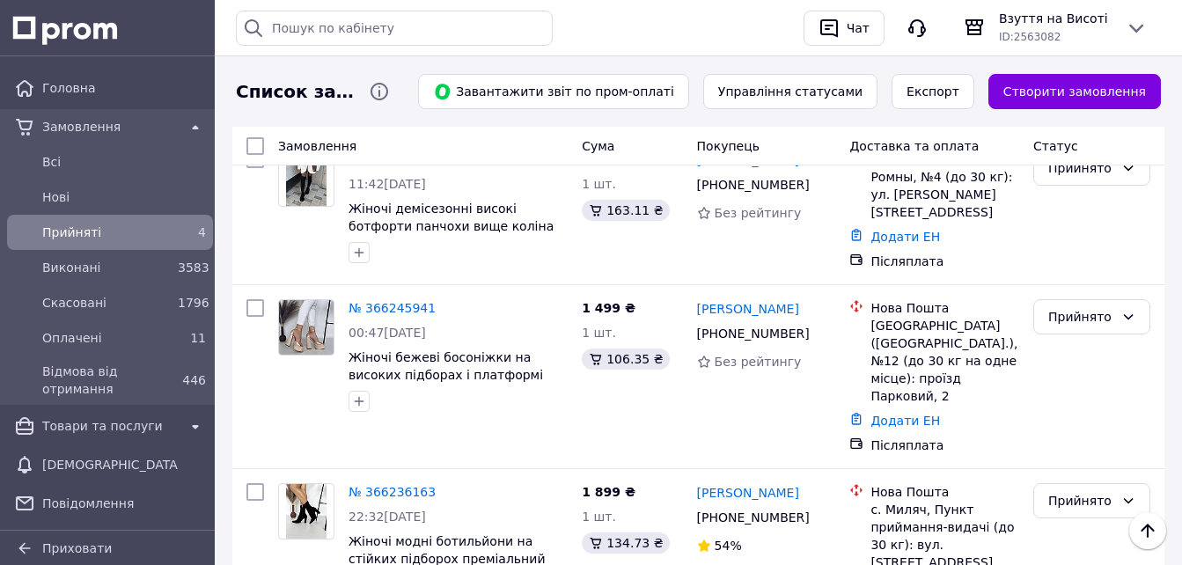
scroll to position [208, 0]
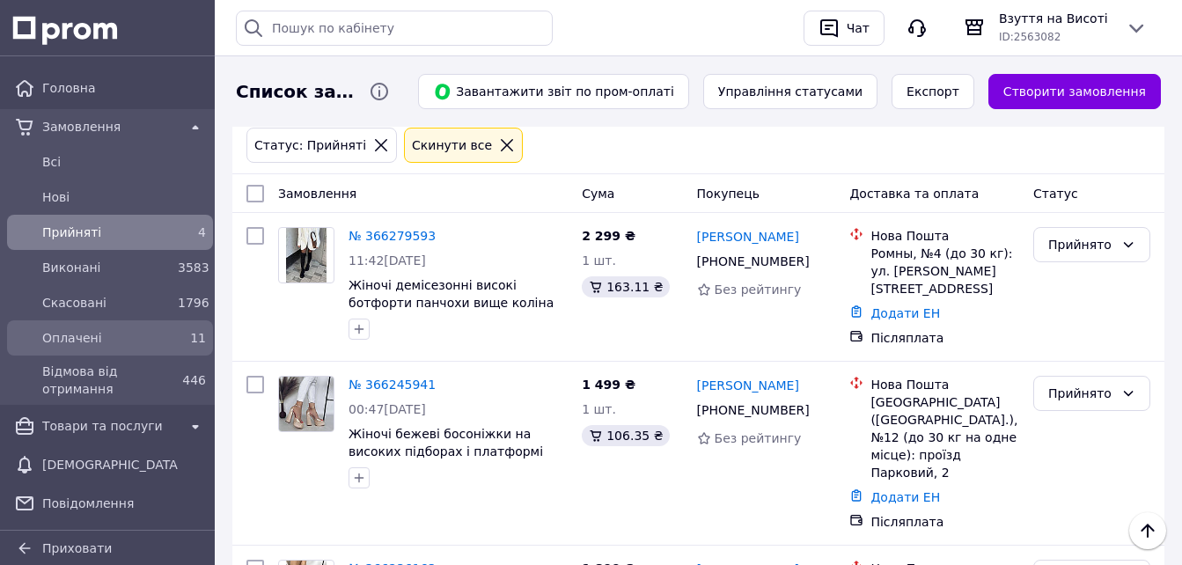
click at [116, 339] on span "Оплачені" at bounding box center [106, 338] width 129 height 18
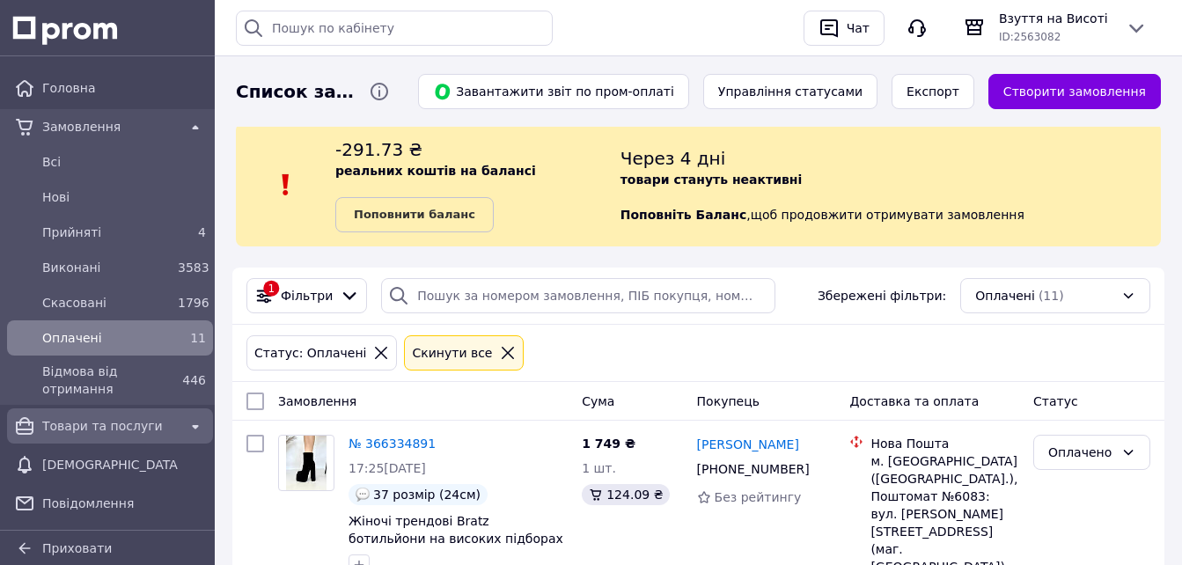
click at [134, 414] on div "Товари та послуги" at bounding box center [110, 426] width 143 height 25
